Goal: Task Accomplishment & Management: Complete application form

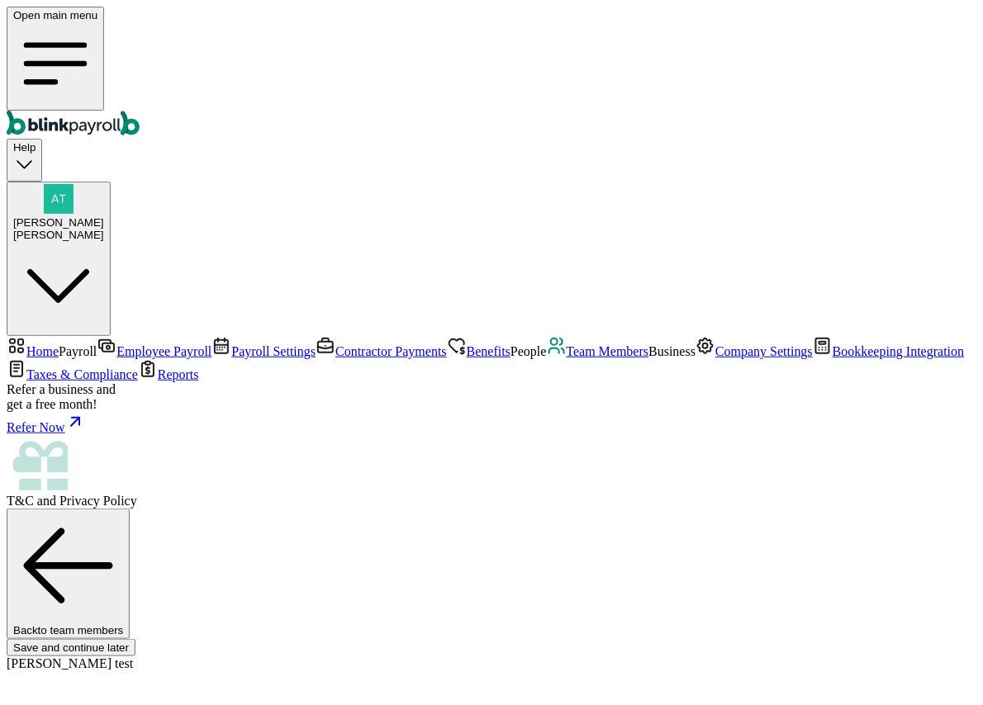
click at [547, 344] on link "Team Members" at bounding box center [598, 351] width 102 height 14
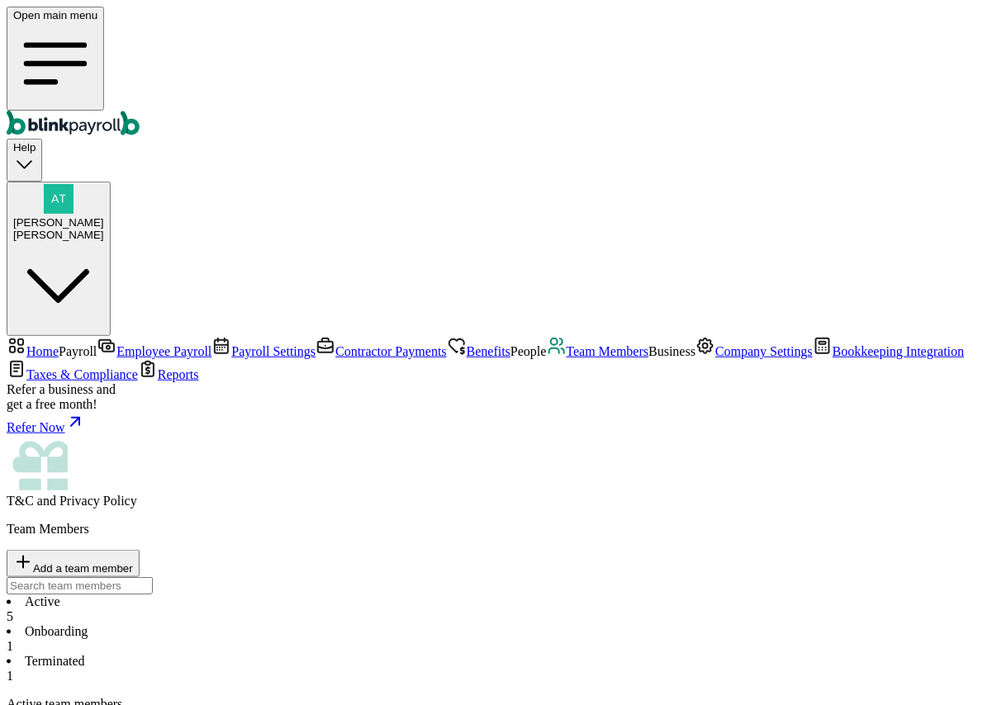
click at [133, 562] on span "Add a team member" at bounding box center [83, 568] width 100 height 12
select select "businessVendor"
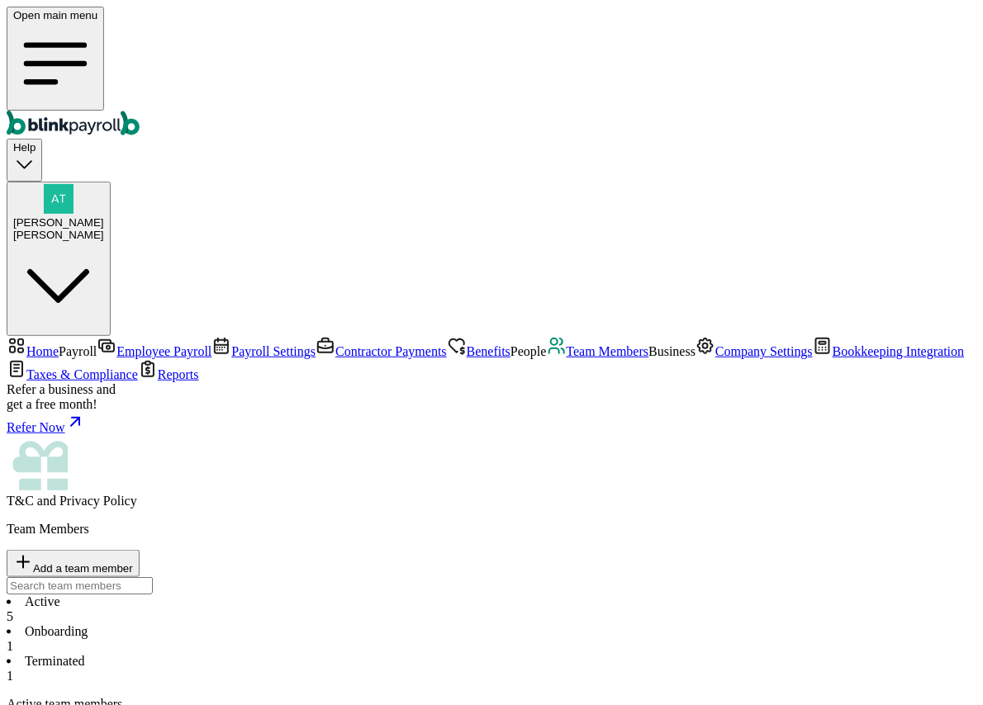
type input "SH"
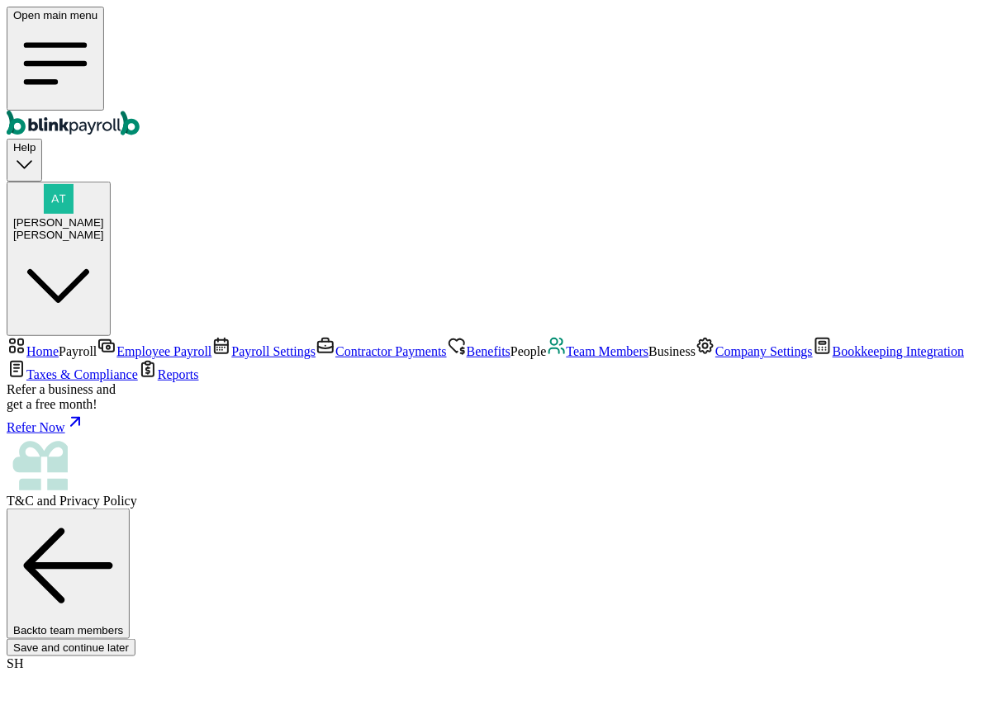
scroll to position [110, 0]
type input "Atul"
type input "thakur"
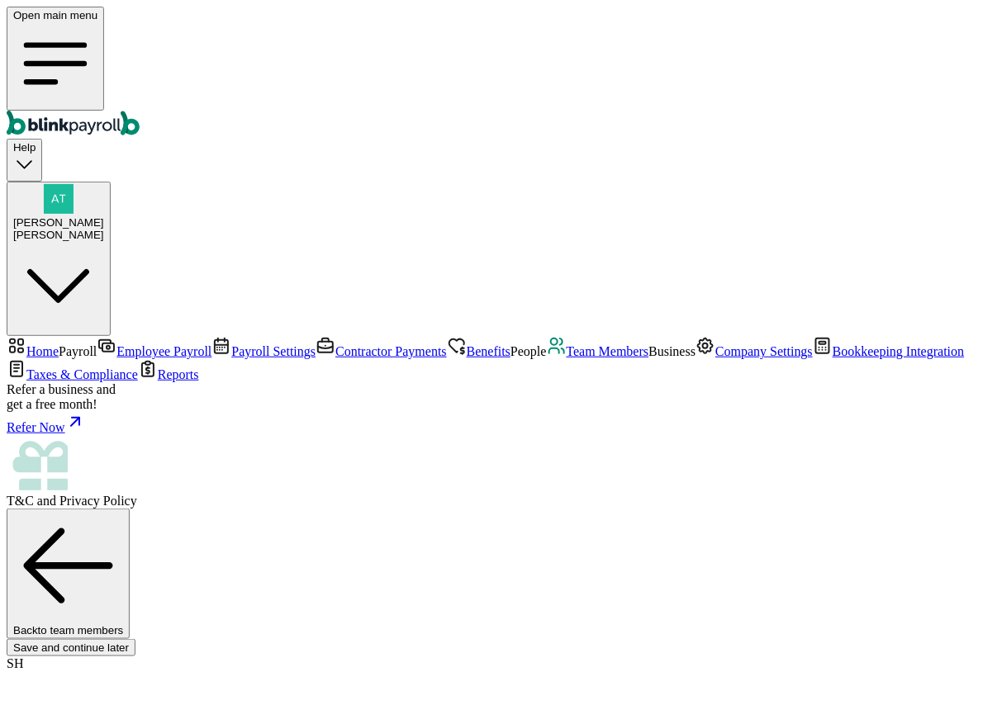
type input "[DATE]"
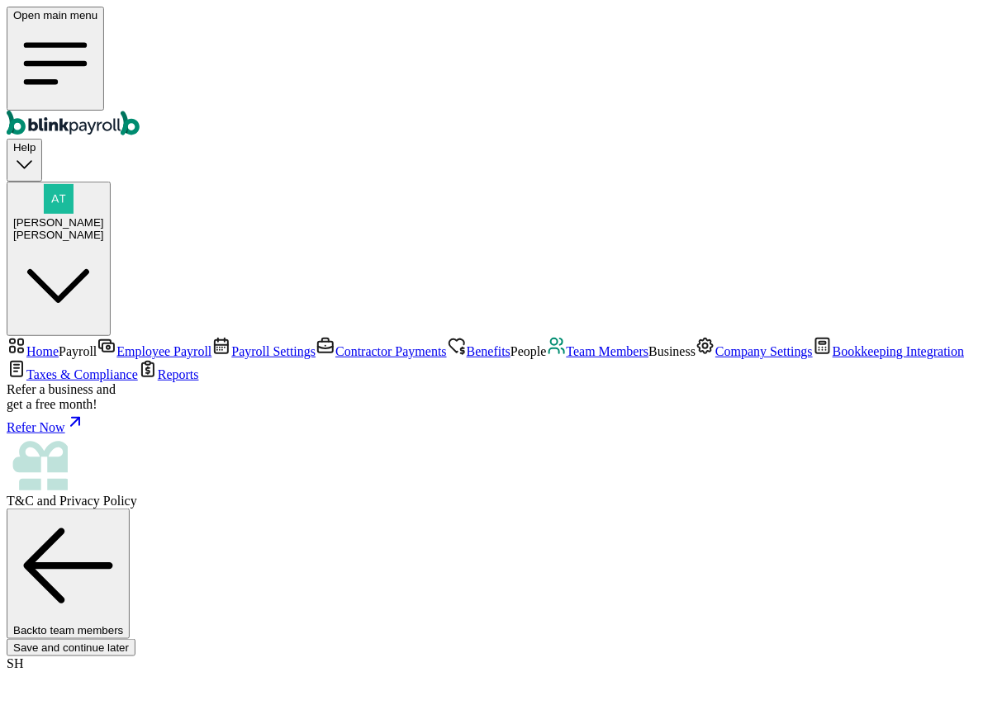
scroll to position [24, 0]
type input "[STREET_ADDRESS]"
type input "Campton"
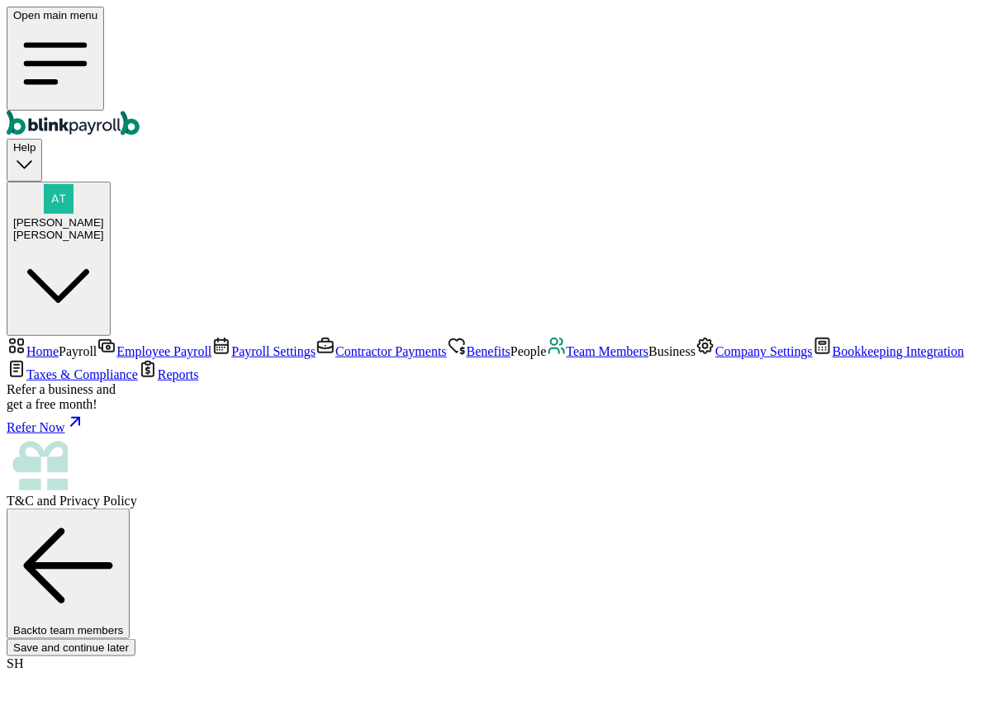
type input "NH"
type input "03223"
click at [567, 344] on span "Team Members" at bounding box center [608, 351] width 83 height 14
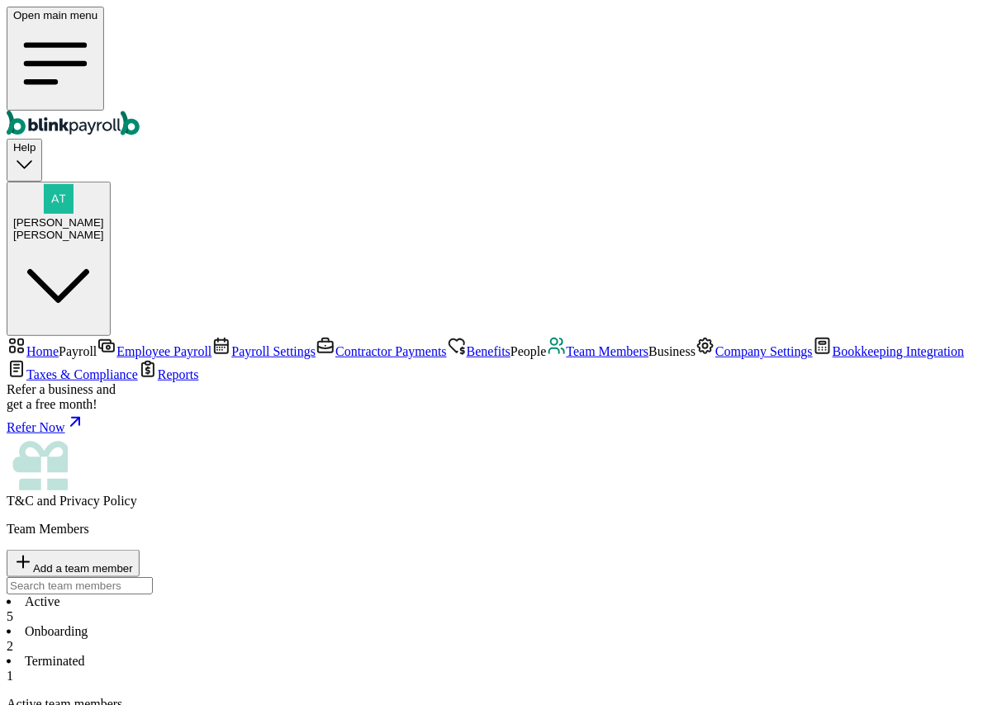
click at [388, 624] on li "Onboarding 2" at bounding box center [492, 639] width 970 height 30
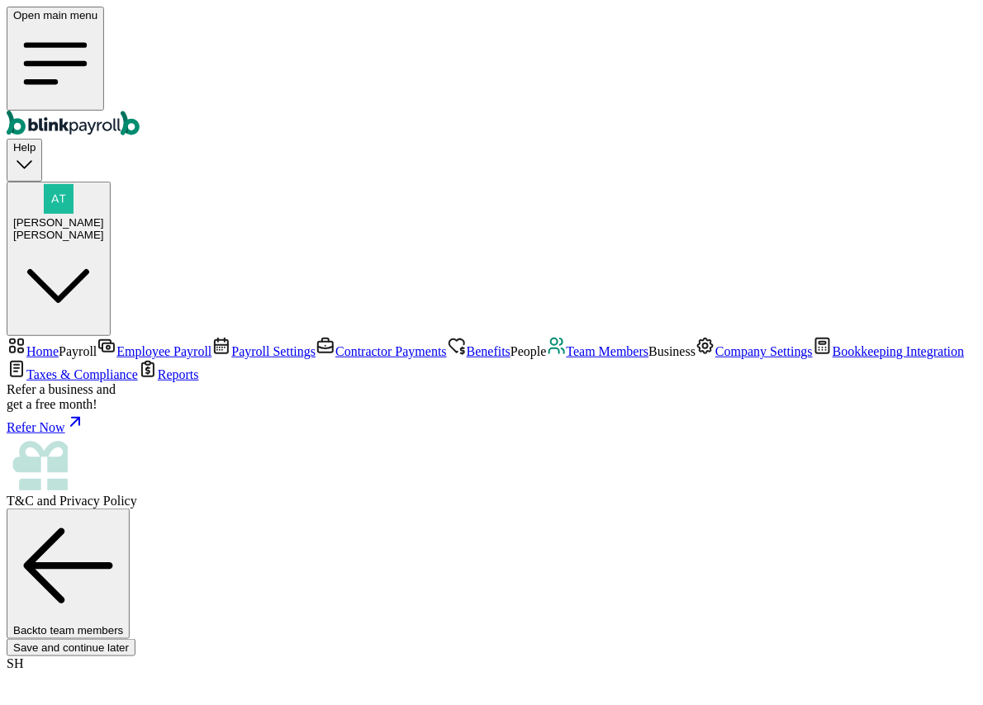
select select "11 [US_STATE] a and M Univ"
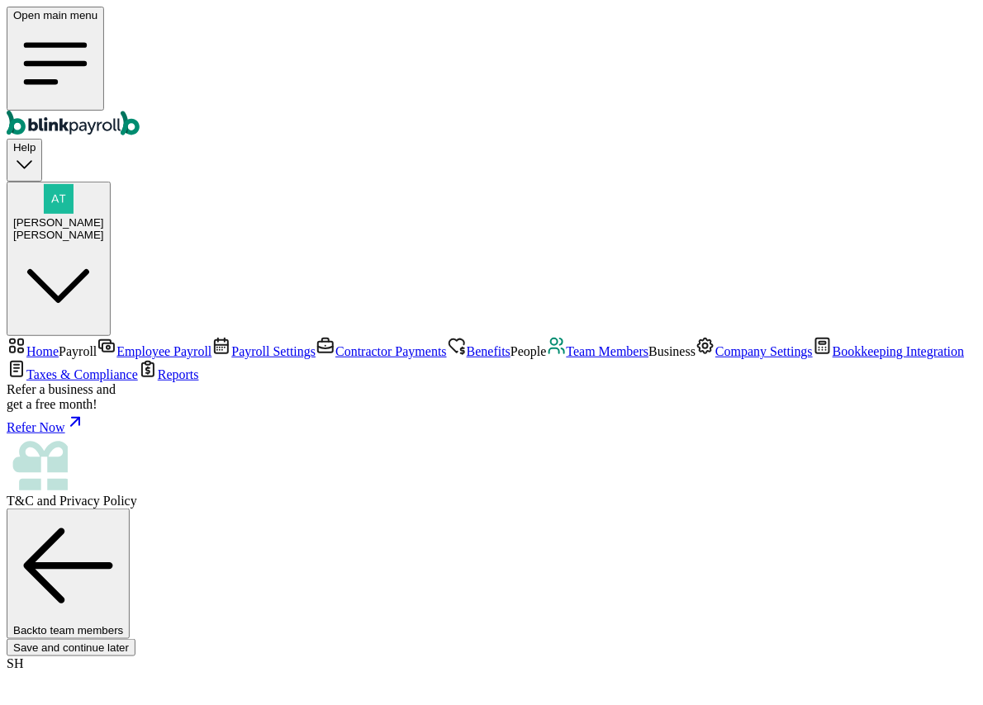
type input "[DATE]"
type input "22"
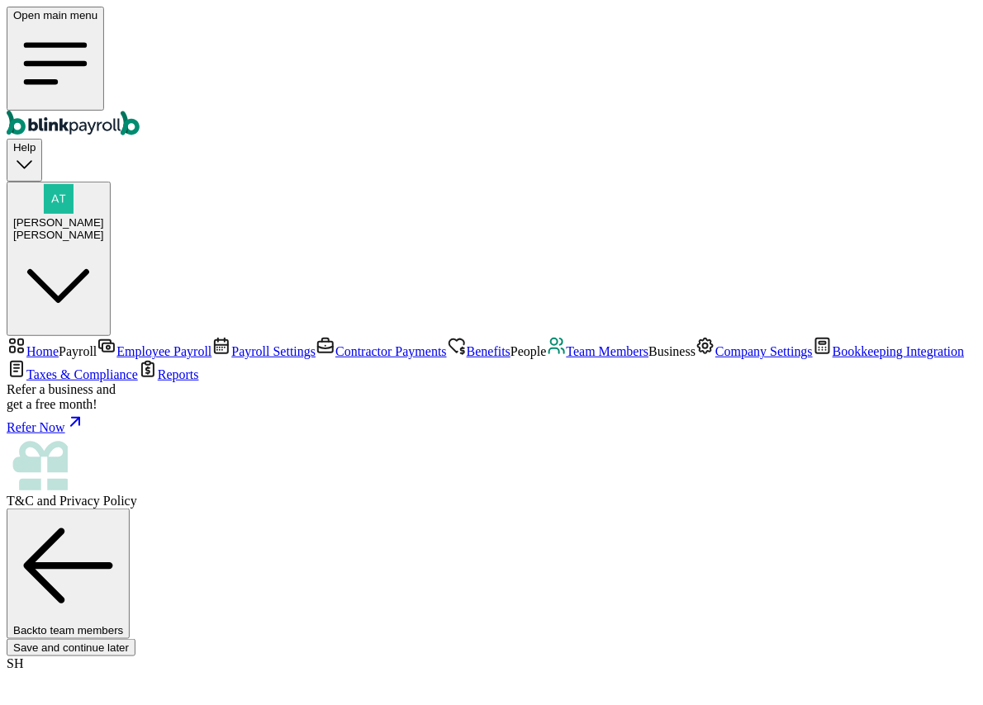
radio input "true"
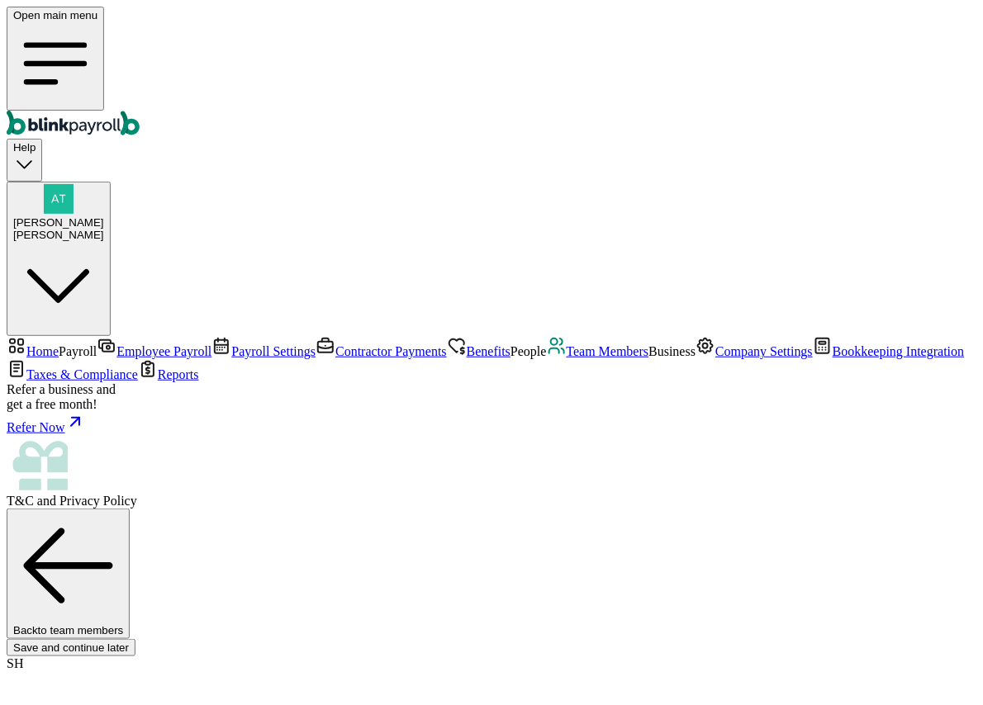
scroll to position [195, 0]
click at [567, 344] on span "Team Members" at bounding box center [608, 351] width 83 height 14
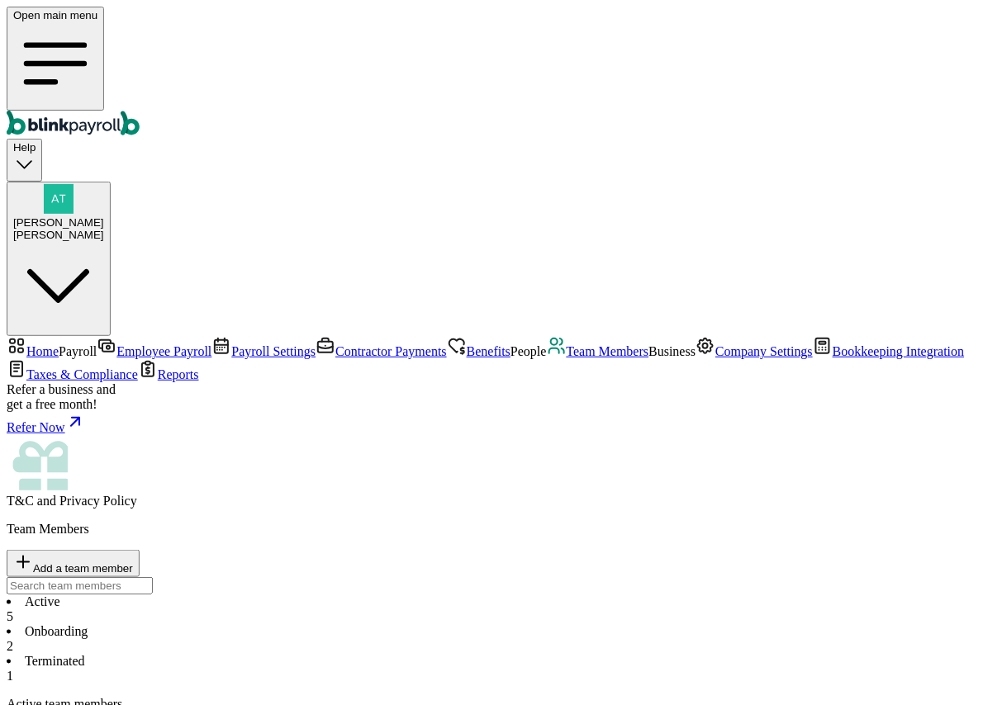
click at [361, 624] on li "Onboarding 2" at bounding box center [492, 639] width 970 height 30
type input "[EMAIL_ADDRESS][DOMAIN_NAME]"
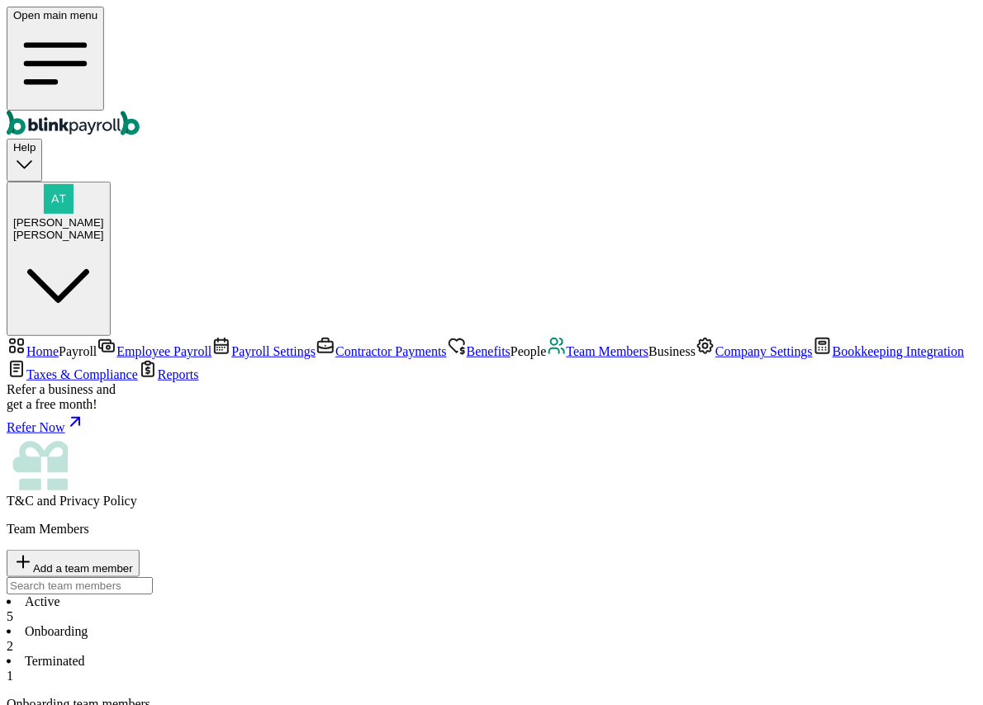
click at [104, 216] on span "[PERSON_NAME]" at bounding box center [58, 222] width 91 height 12
click at [264, 595] on li "Active 5" at bounding box center [492, 610] width 970 height 30
click at [715, 358] on span "Company Settings" at bounding box center [763, 351] width 97 height 14
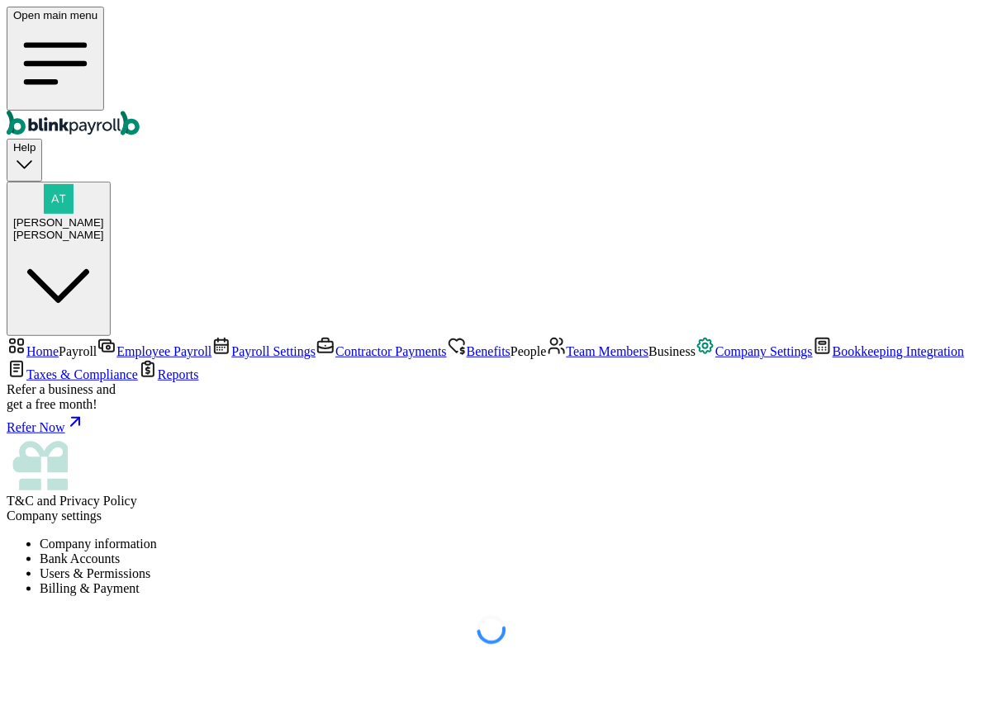
click at [603, 567] on li "Users & Permissions" at bounding box center [508, 574] width 937 height 15
